Goal: Transaction & Acquisition: Register for event/course

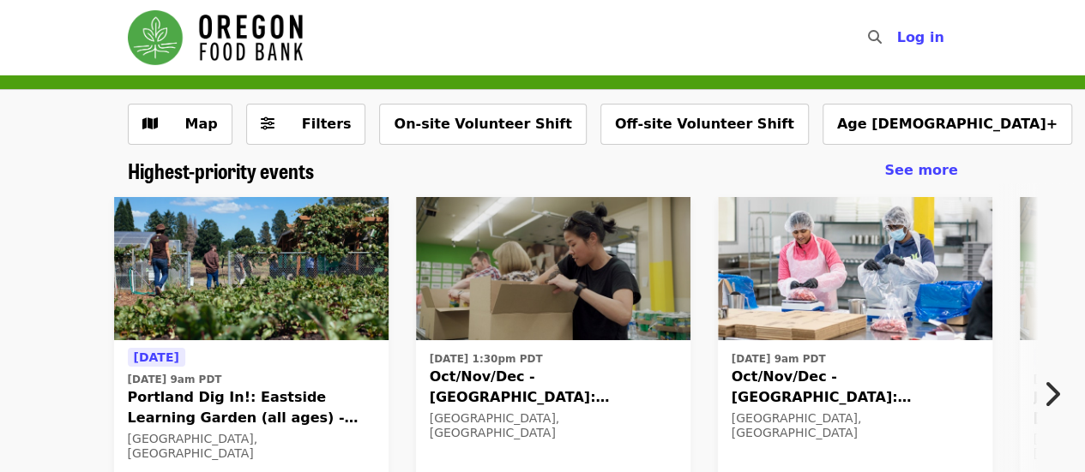
click at [302, 102] on div "Map Filters On-site Volunteer Shift Off-site Volunteer Shift Age [DEMOGRAPHIC_D…" at bounding box center [542, 124] width 1085 height 69
click at [294, 111] on button "Filters" at bounding box center [306, 124] width 120 height 41
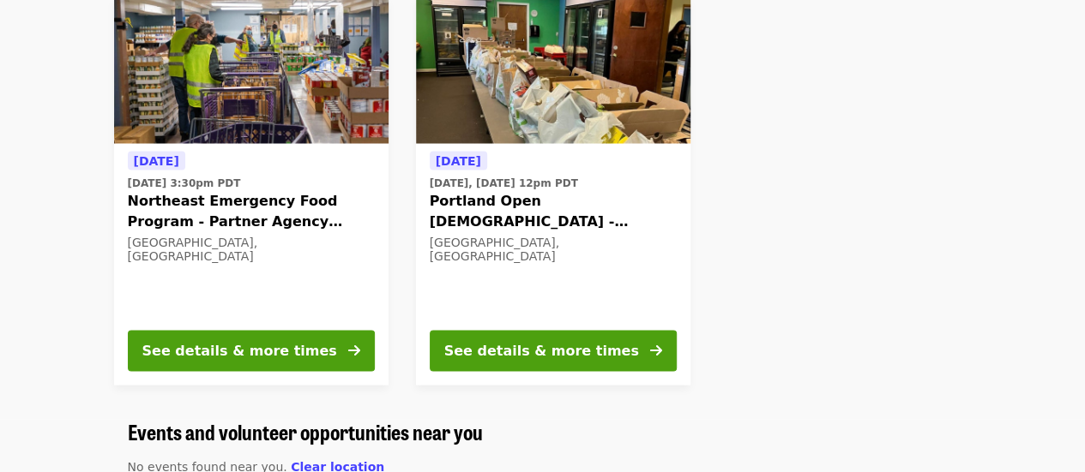
scroll to position [1559, 0]
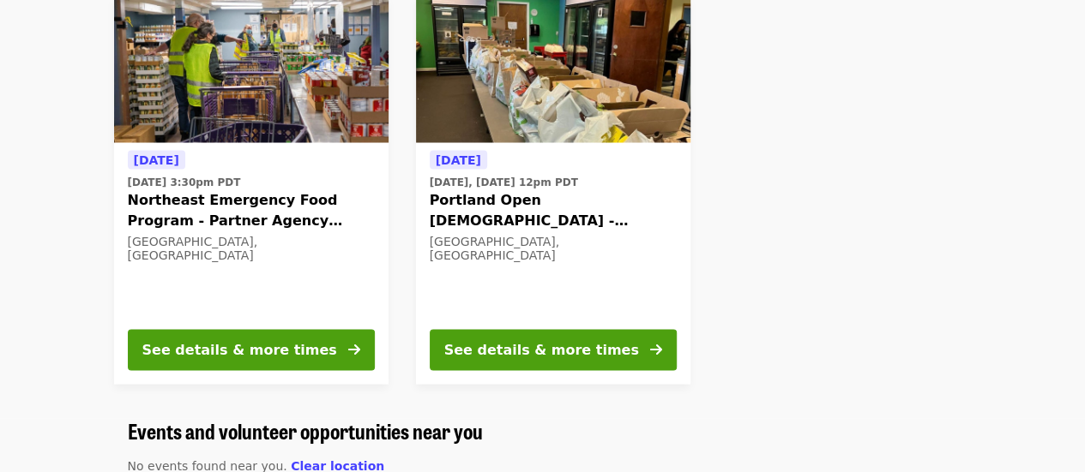
click at [262, 231] on span "Northeast Emergency Food Program - Partner Agency Support" at bounding box center [251, 210] width 247 height 41
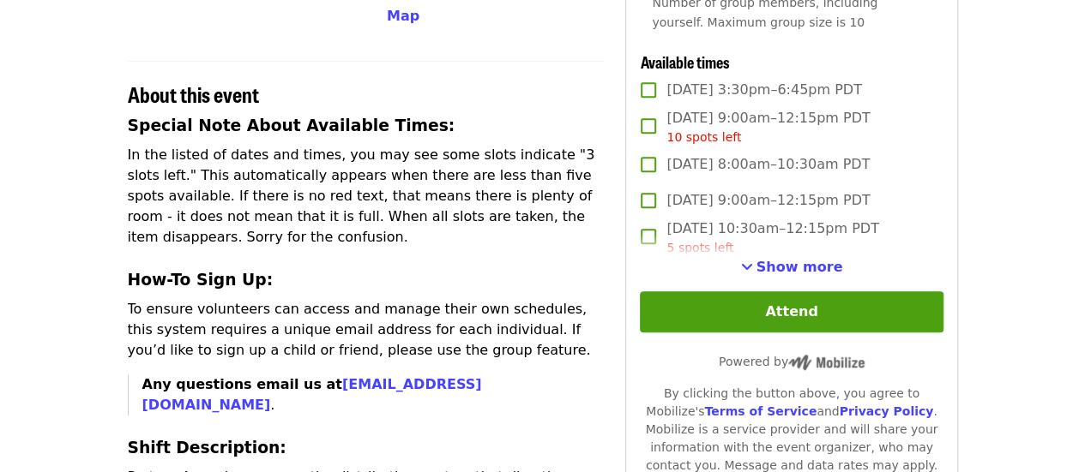
scroll to position [569, 0]
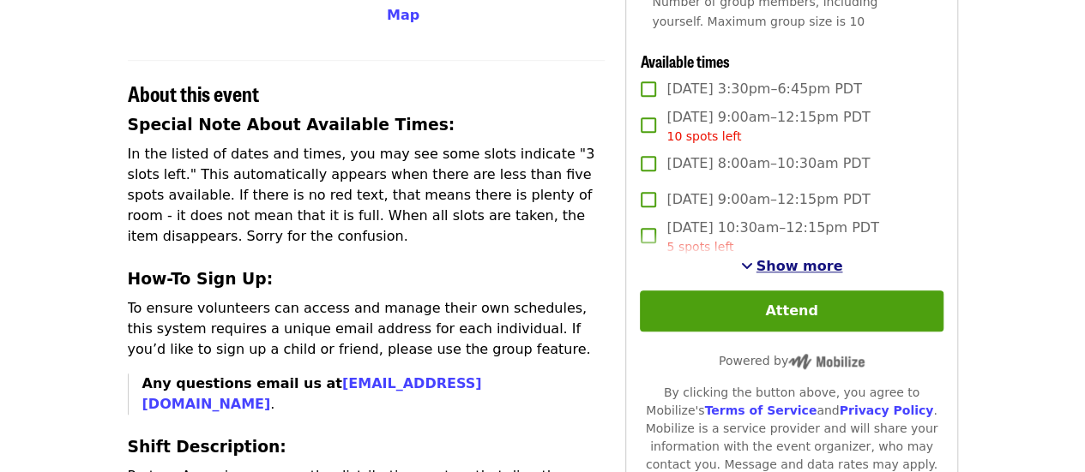
click at [804, 274] on span "Show more" at bounding box center [799, 266] width 87 height 16
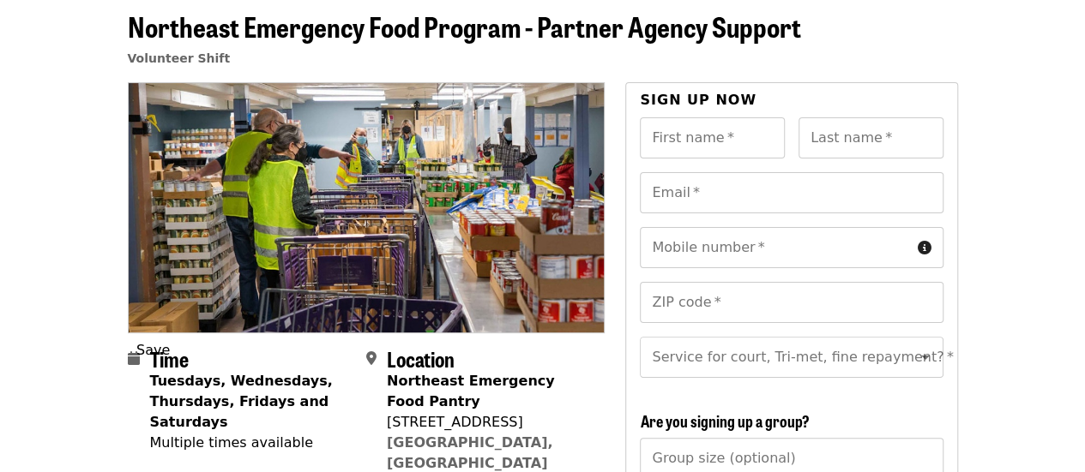
scroll to position [73, 0]
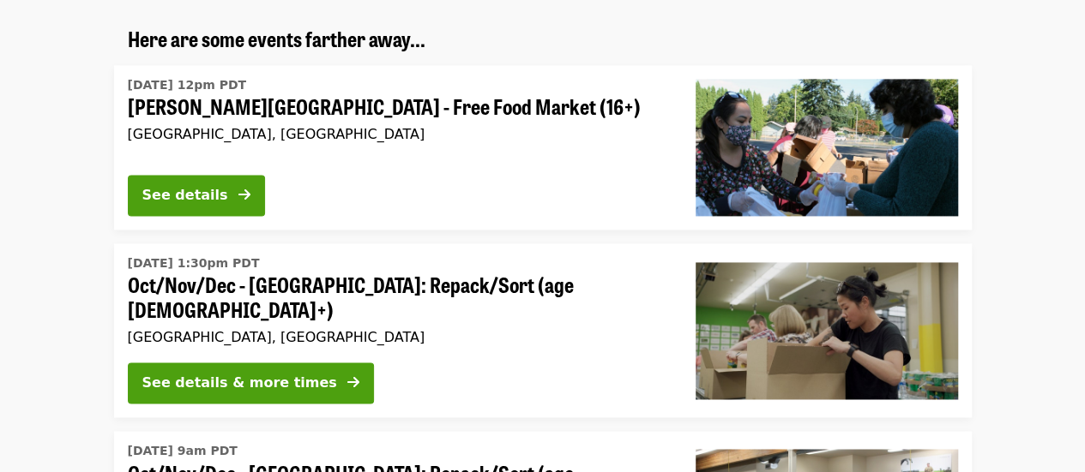
scroll to position [1146, 0]
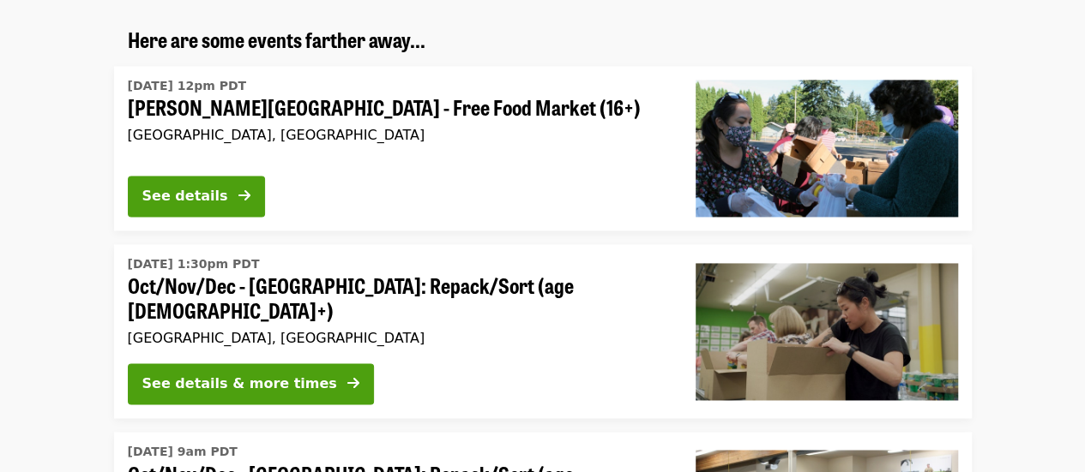
click at [335, 183] on div "See details" at bounding box center [398, 200] width 540 height 48
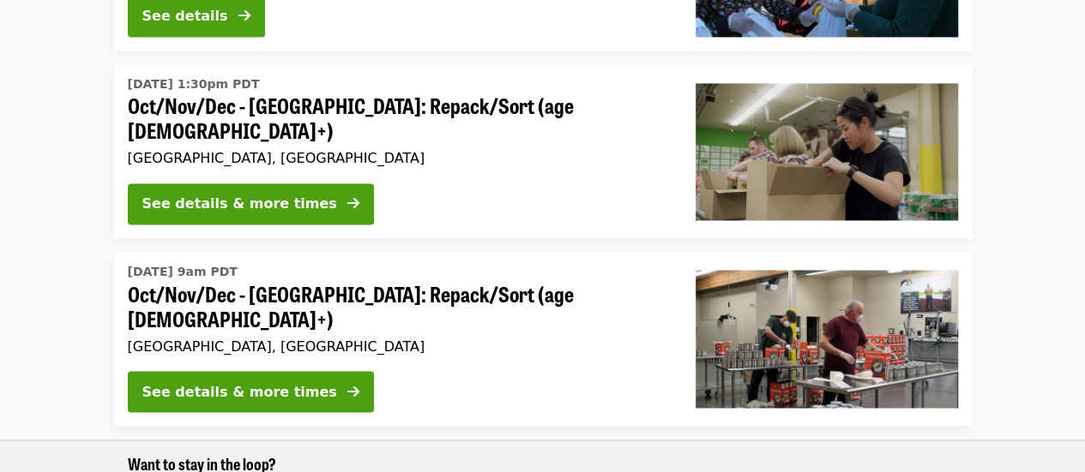
scroll to position [1324, 0]
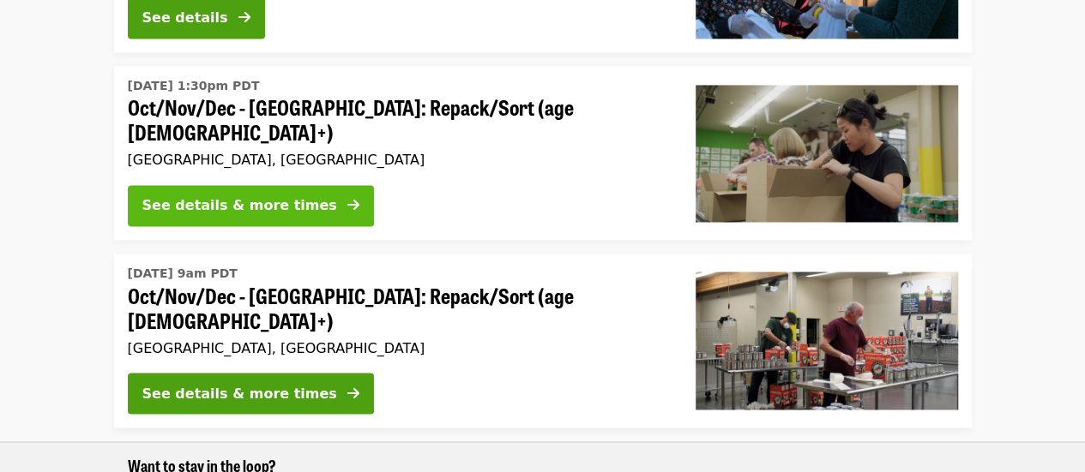
click at [262, 196] on div "See details & more times" at bounding box center [239, 206] width 195 height 21
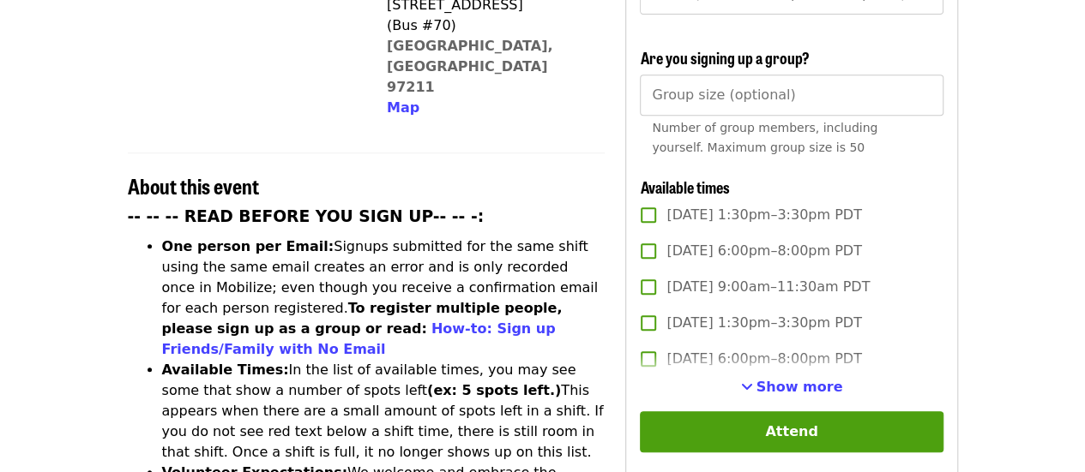
scroll to position [528, 0]
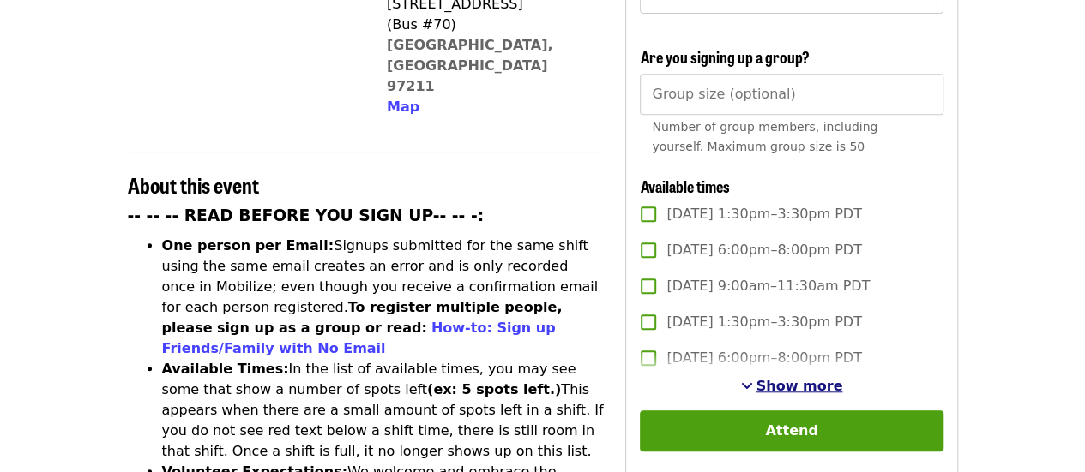
click at [799, 383] on span "Show more" at bounding box center [799, 386] width 87 height 16
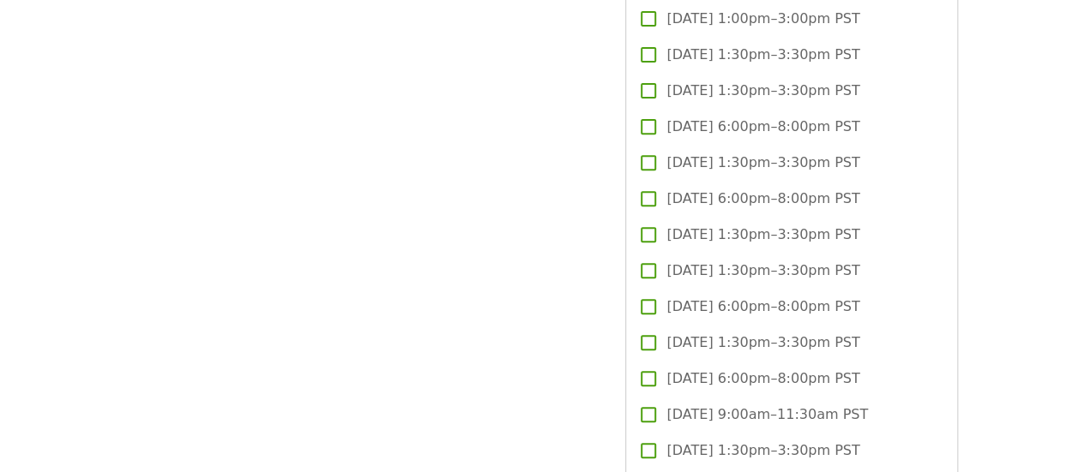
scroll to position [3685, 0]
